Goal: Information Seeking & Learning: Learn about a topic

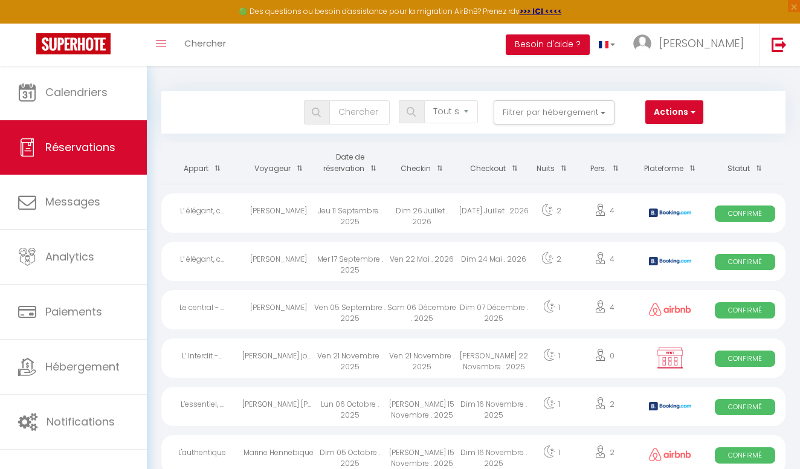
select select "not_cancelled"
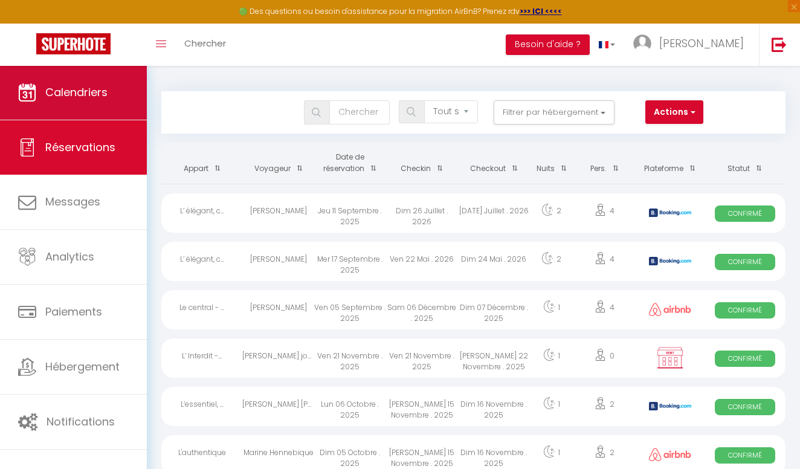
scroll to position [63, 0]
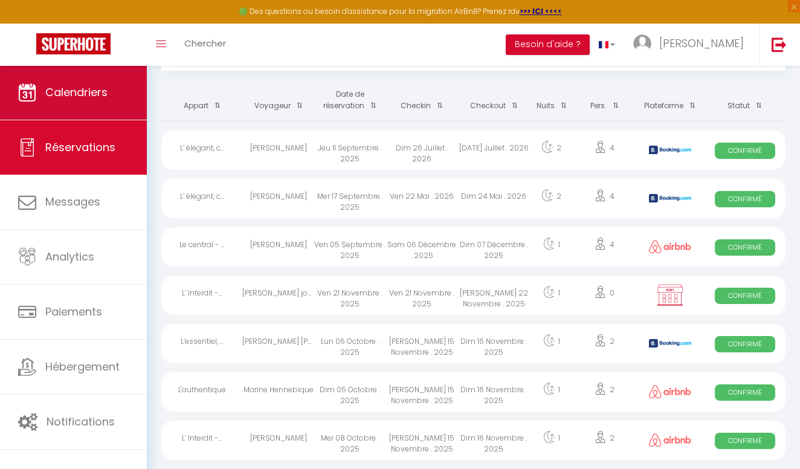
click at [56, 89] on span "Calendriers" at bounding box center [76, 92] width 62 height 15
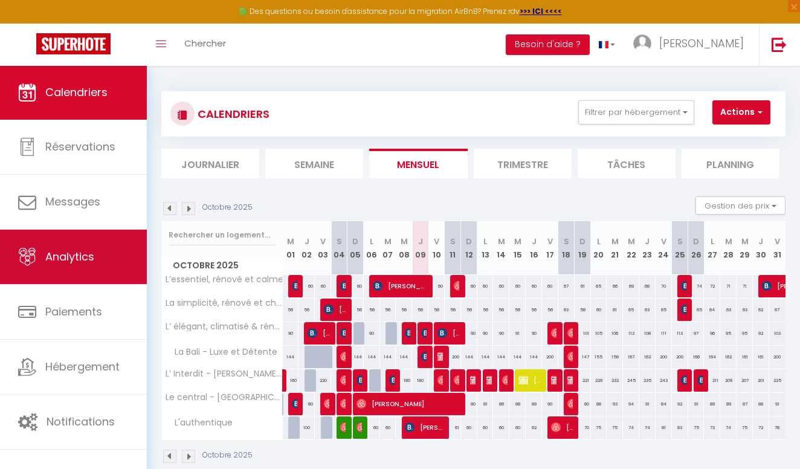
click at [57, 258] on span "Analytics" at bounding box center [69, 256] width 49 height 15
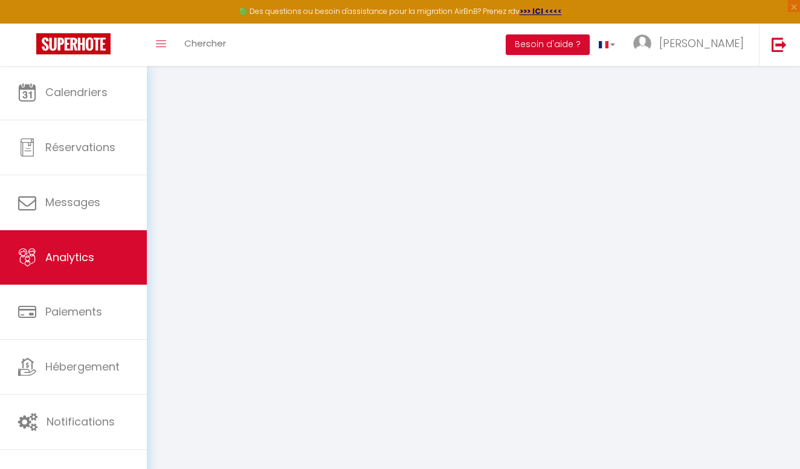
select select "2025"
select select "10"
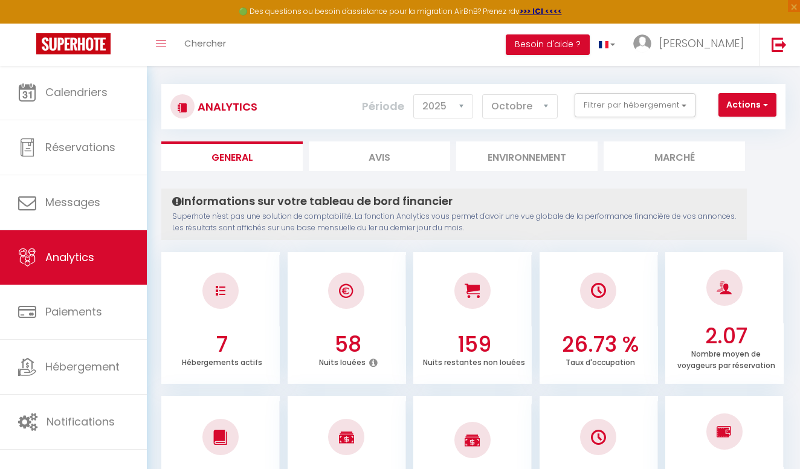
scroll to position [6, 0]
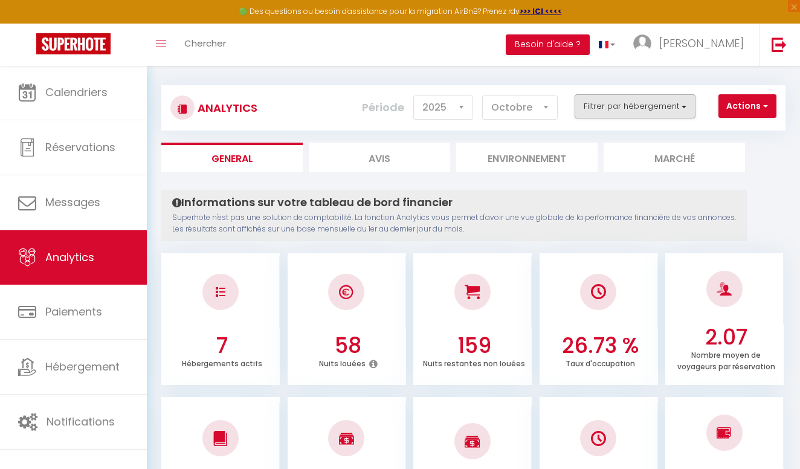
click at [670, 106] on button "Filtrer par hébergement" at bounding box center [635, 106] width 121 height 24
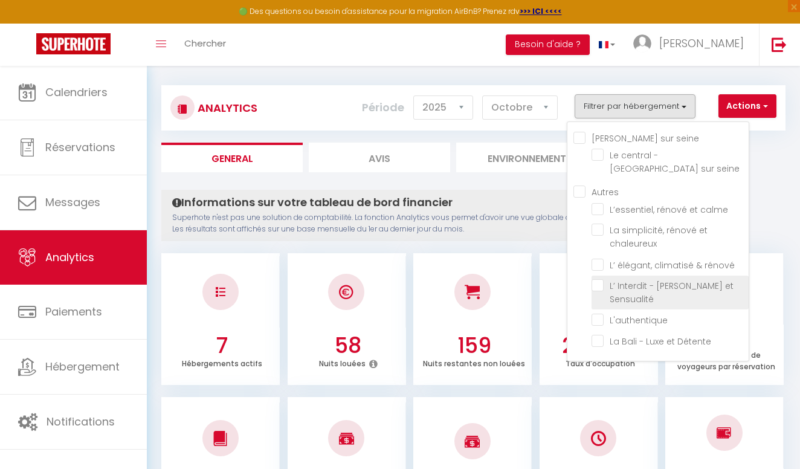
click at [599, 279] on Sensualité "checkbox" at bounding box center [670, 285] width 157 height 12
checkbox Sensualité "true"
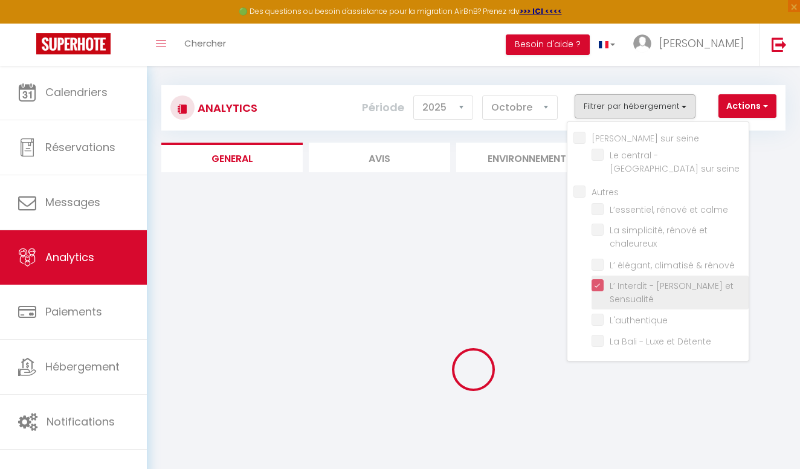
checkbox seine "false"
checkbox calme "false"
checkbox chaleureux "false"
checkbox rénové "false"
checkbox input "false"
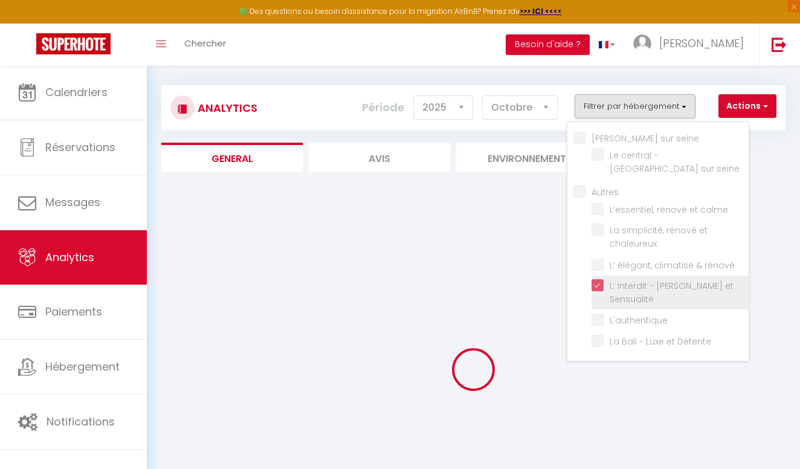
checkbox Détente "false"
checkbox seine "false"
checkbox calme "false"
checkbox chaleureux "false"
checkbox rénové "false"
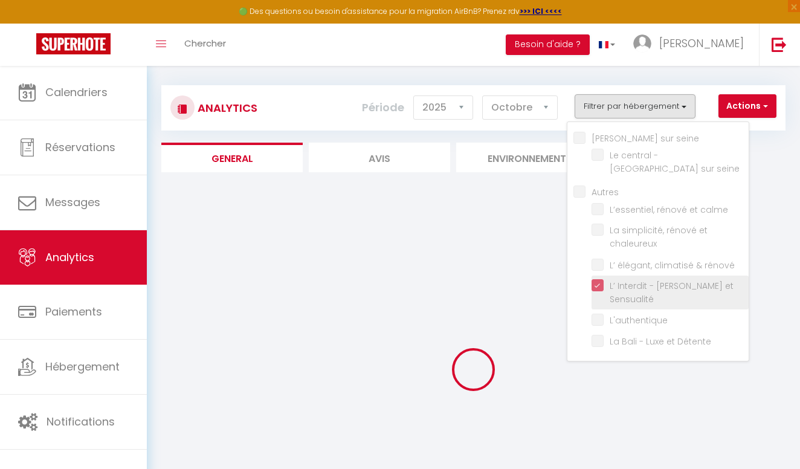
checkbox input "false"
checkbox Détente "false"
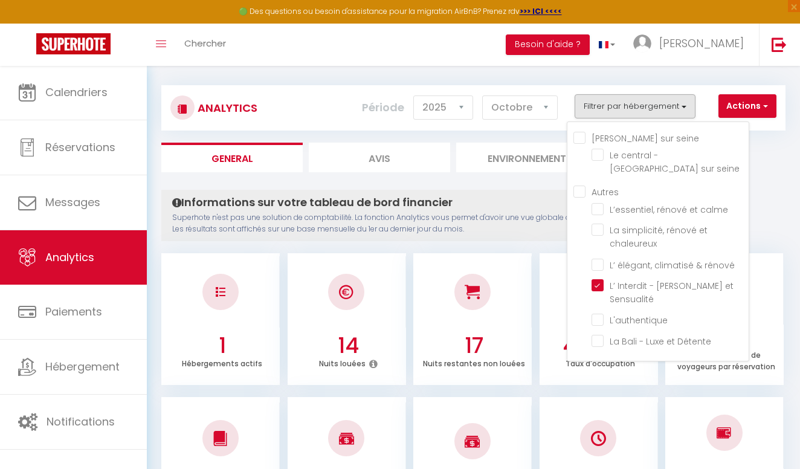
click at [526, 227] on p "Superhote n'est pas une solution de comptabilité. La fonction Analytics vous pe…" at bounding box center [454, 223] width 564 height 23
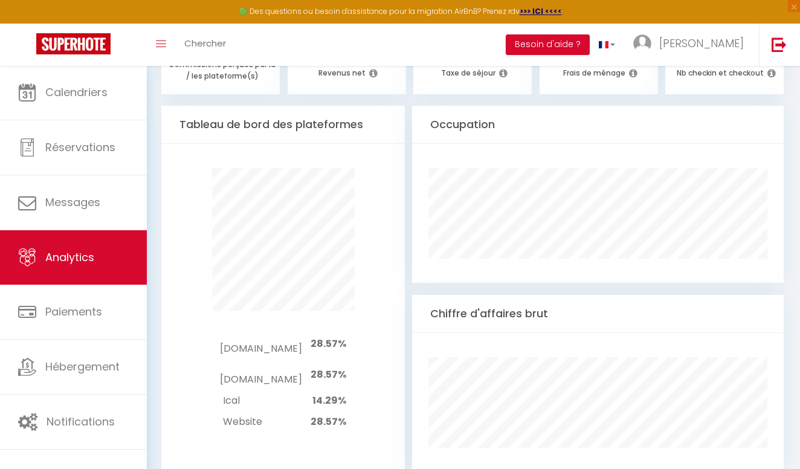
scroll to position [613, 0]
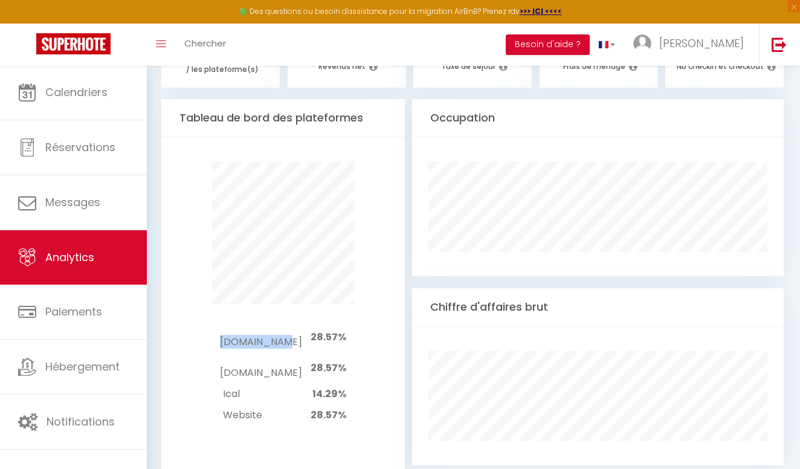
drag, startPoint x: 224, startPoint y: 329, endPoint x: 282, endPoint y: 326, distance: 58.1
click at [282, 326] on td "[DOMAIN_NAME]" at bounding box center [261, 337] width 82 height 31
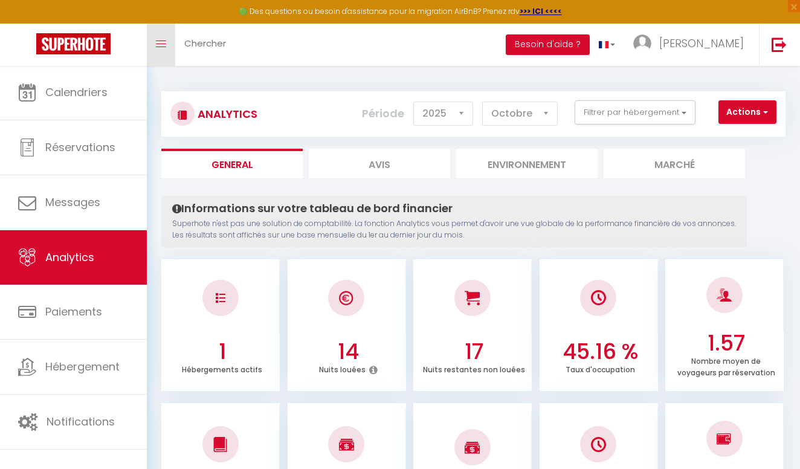
scroll to position [0, 0]
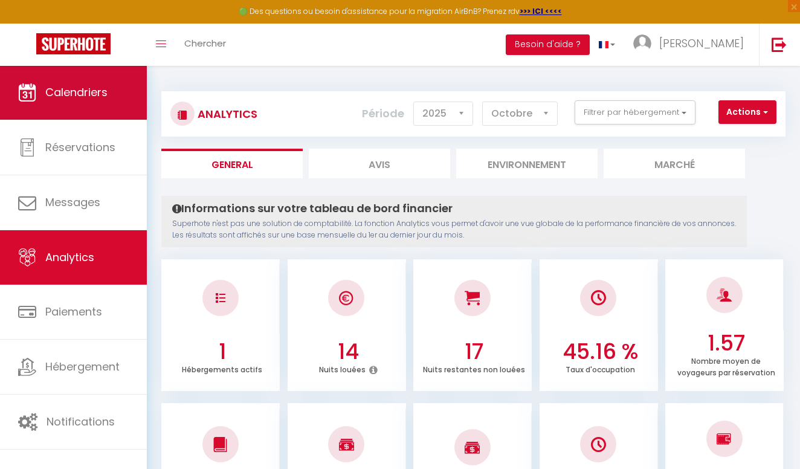
click at [64, 91] on span "Calendriers" at bounding box center [76, 92] width 62 height 15
